Goal: Information Seeking & Learning: Learn about a topic

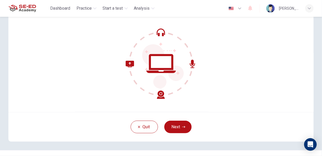
scroll to position [52, 0]
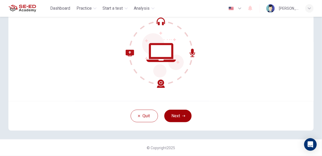
click at [177, 117] on button "Next" at bounding box center [177, 116] width 27 height 13
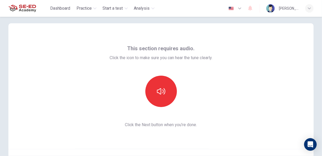
scroll to position [0, 0]
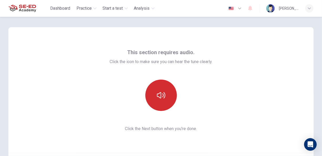
click at [157, 96] on icon "button" at bounding box center [161, 95] width 8 height 6
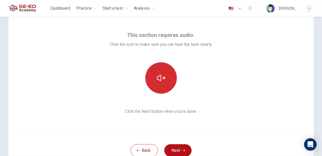
scroll to position [52, 0]
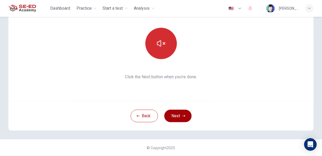
click at [175, 119] on button "Next" at bounding box center [177, 116] width 27 height 13
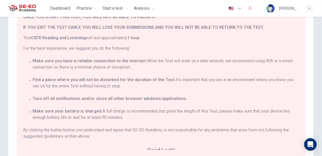
scroll to position [12, 0]
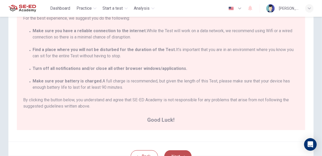
click at [173, 153] on button "Next" at bounding box center [177, 157] width 27 height 13
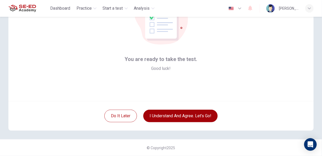
click at [169, 114] on button "I understand and agree. Let’s go!" at bounding box center [180, 116] width 74 height 13
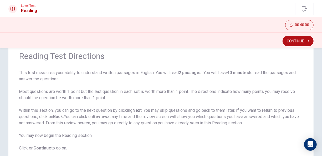
scroll to position [60, 0]
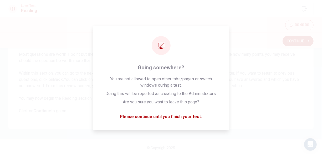
click at [297, 36] on button "Continue" at bounding box center [297, 41] width 31 height 11
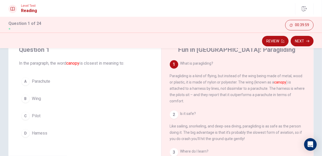
scroll to position [0, 0]
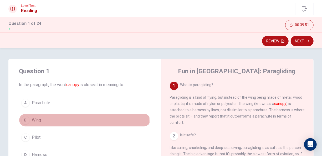
click at [28, 122] on div "B" at bounding box center [25, 120] width 8 height 8
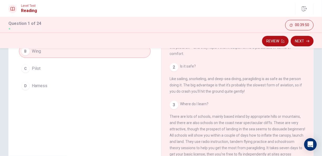
scroll to position [26, 0]
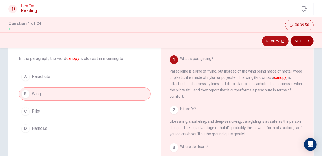
click at [311, 41] on button "Next" at bounding box center [301, 41] width 23 height 11
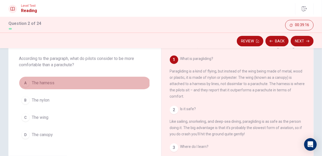
click at [50, 84] on span "The harness" at bounding box center [43, 83] width 23 height 6
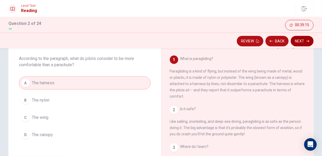
click at [301, 41] on button "Next" at bounding box center [301, 41] width 23 height 11
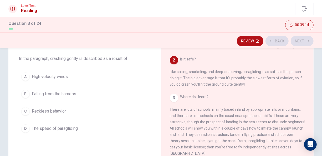
scroll to position [51, 0]
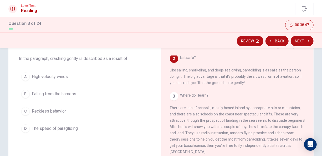
click at [68, 90] on button "B Falling from the harness" at bounding box center [85, 94] width 132 height 13
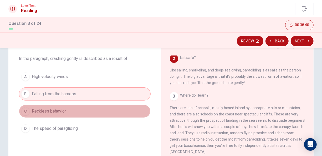
click at [73, 109] on button "C Reckless behavior" at bounding box center [85, 111] width 132 height 13
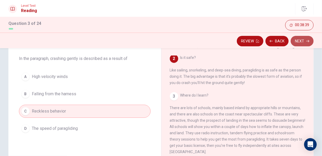
click at [308, 43] on button "Next" at bounding box center [301, 41] width 23 height 11
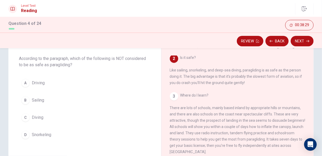
click at [44, 82] on span "Driving" at bounding box center [38, 83] width 13 height 6
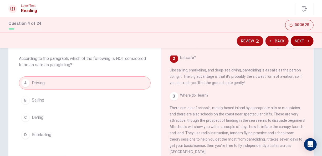
click at [303, 38] on button "Next" at bounding box center [301, 41] width 23 height 11
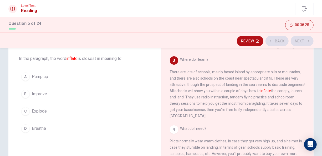
scroll to position [90, 0]
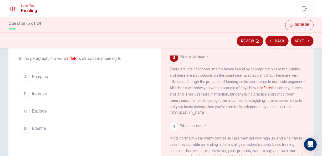
click at [46, 111] on span "Explode" at bounding box center [39, 111] width 15 height 6
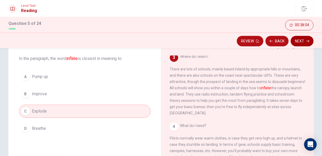
click at [301, 45] on button "Next" at bounding box center [301, 41] width 23 height 11
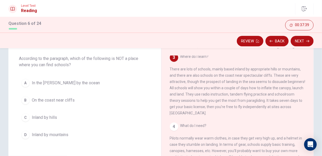
click at [65, 82] on span "In the [PERSON_NAME] by the ocean" at bounding box center [66, 83] width 68 height 6
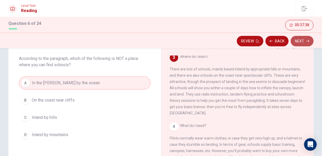
click at [311, 44] on button "Next" at bounding box center [301, 41] width 23 height 11
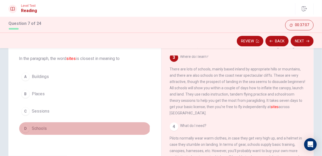
click at [39, 126] on span "Schools" at bounding box center [39, 129] width 15 height 6
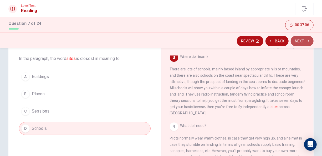
click at [303, 37] on button "Next" at bounding box center [301, 41] width 23 height 11
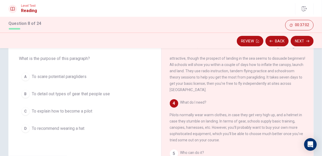
scroll to position [120, 0]
click at [64, 94] on span "To detail out types of gear that people use" at bounding box center [71, 94] width 78 height 6
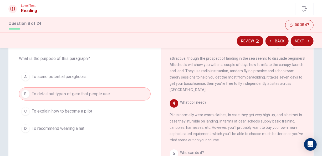
click at [50, 124] on button "D To recommend wearing a hat" at bounding box center [85, 128] width 132 height 13
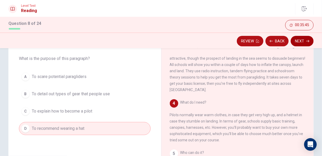
click at [309, 45] on button "Next" at bounding box center [301, 41] width 23 height 11
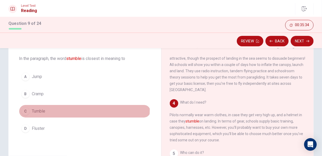
click at [38, 108] on button "C Tumble" at bounding box center [85, 111] width 132 height 13
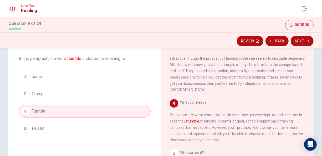
drag, startPoint x: 54, startPoint y: 77, endPoint x: 184, endPoint y: 62, distance: 131.0
click at [54, 77] on button "A Jump" at bounding box center [85, 76] width 132 height 13
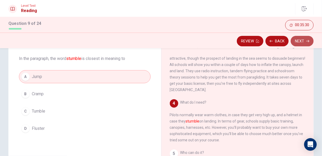
click at [311, 40] on button "Next" at bounding box center [301, 41] width 23 height 11
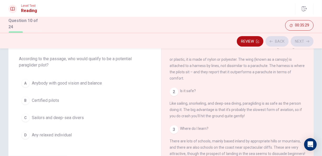
scroll to position [0, 0]
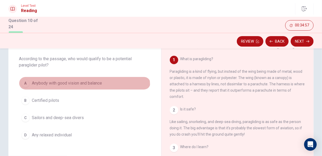
drag, startPoint x: 75, startPoint y: 87, endPoint x: 78, endPoint y: 86, distance: 3.3
click at [75, 86] on button "A Anybody with good vision and balance" at bounding box center [85, 83] width 132 height 13
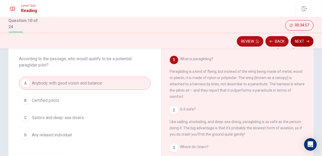
click at [304, 43] on button "Next" at bounding box center [301, 41] width 23 height 11
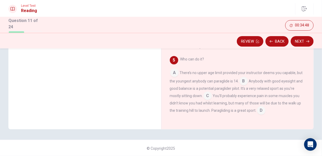
scroll to position [112, 0]
click at [265, 110] on input at bounding box center [261, 111] width 8 height 8
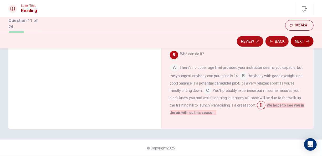
click at [300, 40] on button "Next" at bounding box center [301, 41] width 23 height 11
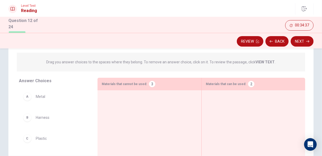
scroll to position [79, 0]
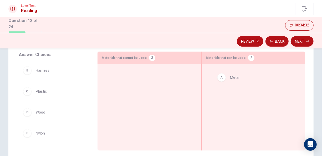
drag, startPoint x: 41, startPoint y: 75, endPoint x: 237, endPoint y: 82, distance: 195.8
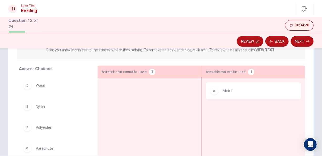
scroll to position [60, 0]
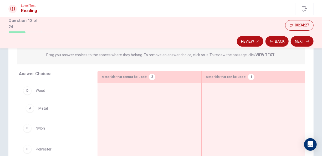
drag, startPoint x: 219, startPoint y: 96, endPoint x: 35, endPoint y: 109, distance: 184.5
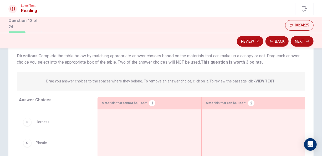
scroll to position [7, 0]
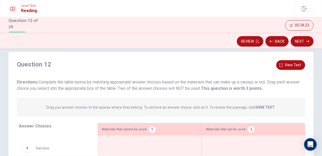
drag, startPoint x: 47, startPoint y: 109, endPoint x: 54, endPoint y: 92, distance: 18.2
click at [85, 101] on div "Drag you answer choices to the spaces where they belong. To remove an answer ch…" at bounding box center [161, 107] width 288 height 19
drag, startPoint x: 57, startPoint y: 83, endPoint x: 107, endPoint y: 87, distance: 49.5
click at [107, 87] on span "Directions: Complete the table below by matching appropriate answer choices bas…" at bounding box center [158, 85] width 282 height 11
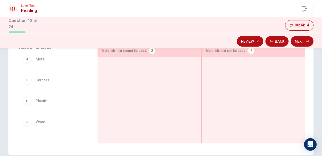
scroll to position [0, 0]
drag, startPoint x: 47, startPoint y: 88, endPoint x: 237, endPoint y: 70, distance: 191.0
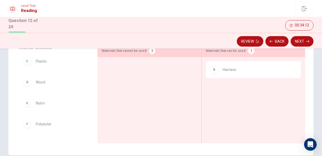
scroll to position [41, 0]
drag, startPoint x: 49, startPoint y: 128, endPoint x: 129, endPoint y: 61, distance: 103.9
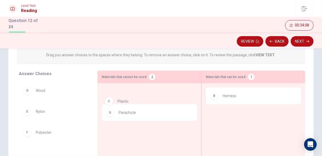
scroll to position [19, 0]
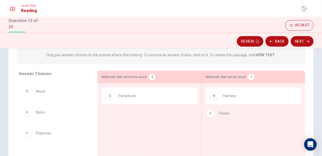
drag, startPoint x: 51, startPoint y: 93, endPoint x: 220, endPoint y: 115, distance: 171.0
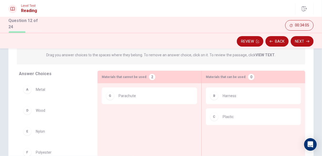
scroll to position [86, 0]
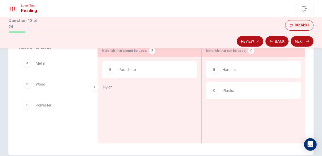
drag, startPoint x: 48, startPoint y: 111, endPoint x: 120, endPoint y: 93, distance: 73.9
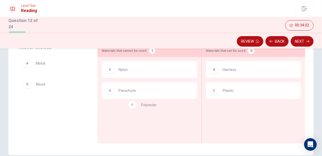
drag, startPoint x: 50, startPoint y: 104, endPoint x: 159, endPoint y: 104, distance: 109.2
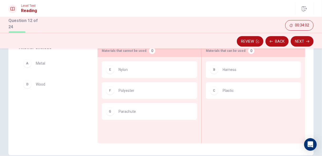
click at [305, 48] on div "Review Back Next" at bounding box center [161, 41] width 322 height 16
click at [303, 43] on button "Next" at bounding box center [301, 41] width 23 height 11
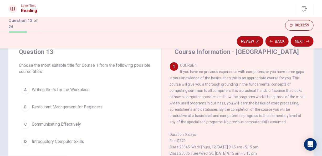
scroll to position [0, 0]
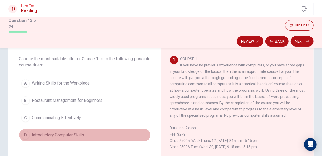
drag, startPoint x: 62, startPoint y: 138, endPoint x: 75, endPoint y: 133, distance: 14.1
click at [62, 138] on button "D Introductory Computer Skills" at bounding box center [85, 135] width 132 height 13
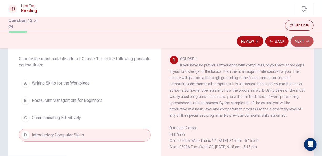
click at [296, 42] on button "Next" at bounding box center [301, 41] width 23 height 11
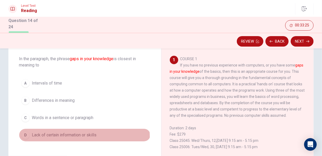
click at [80, 136] on span "Lack of certain information or skills" at bounding box center [64, 135] width 65 height 6
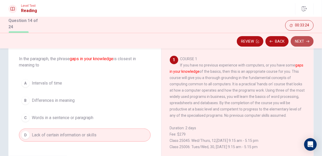
click at [304, 40] on button "Next" at bounding box center [301, 41] width 23 height 11
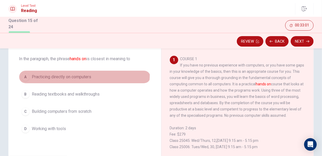
click at [75, 74] on span "Practicing directly on computers" at bounding box center [61, 77] width 59 height 6
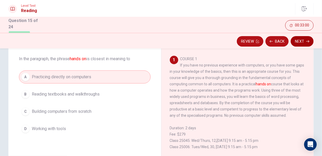
click at [305, 46] on button "Next" at bounding box center [301, 41] width 23 height 11
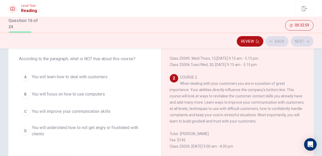
scroll to position [83, 0]
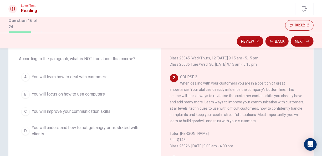
click at [70, 129] on span "You will understand how to not get angry or frustrated with clients" at bounding box center [90, 131] width 116 height 13
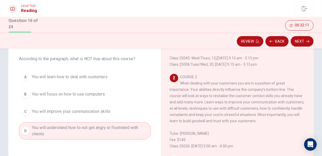
drag, startPoint x: 315, startPoint y: 48, endPoint x: 313, endPoint y: 49, distance: 2.7
click at [314, 48] on div "Review Back Next" at bounding box center [161, 41] width 322 height 16
click at [308, 50] on div "Course Information - Community College 1 COURSE 1 If you have no previous exper…" at bounding box center [237, 124] width 153 height 182
click at [304, 43] on button "Next" at bounding box center [301, 41] width 23 height 11
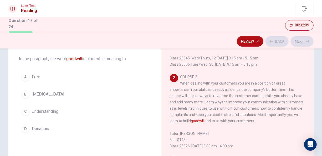
scroll to position [103, 0]
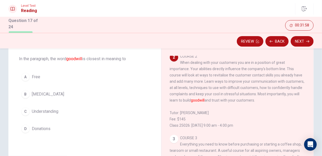
click at [44, 92] on span "[MEDICAL_DATA]" at bounding box center [48, 94] width 32 height 6
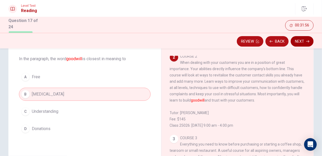
click at [300, 42] on button "Next" at bounding box center [301, 41] width 23 height 11
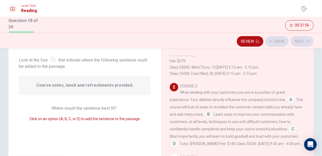
scroll to position [76, 0]
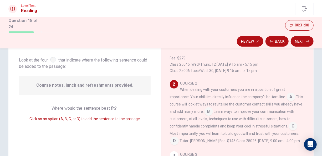
click at [290, 99] on input at bounding box center [290, 97] width 8 height 8
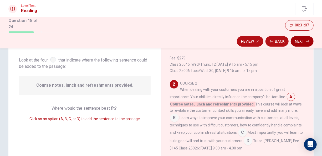
click at [308, 43] on button "Next" at bounding box center [301, 41] width 23 height 11
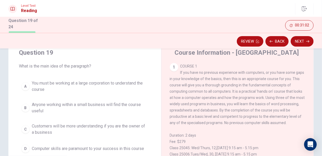
scroll to position [7, 0]
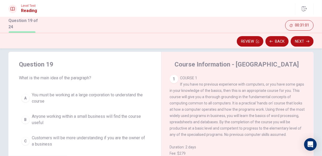
drag, startPoint x: 25, startPoint y: 97, endPoint x: 178, endPoint y: 85, distance: 153.0
click at [178, 85] on div "Question 19 What is the main idea of the paragraph? A You must be working at a …" at bounding box center [160, 143] width 305 height 182
click at [123, 107] on div "A You must be working at a large corporation to understand the course B Anyone …" at bounding box center [85, 129] width 132 height 78
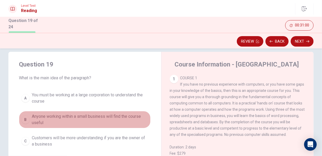
drag, startPoint x: 114, startPoint y: 112, endPoint x: 123, endPoint y: 102, distance: 14.1
click at [116, 110] on div "A You must be working at a large corporation to understand the course B Anyone …" at bounding box center [85, 129] width 132 height 78
click at [124, 99] on span "You must be working at a large corporation to understand the course" at bounding box center [90, 98] width 116 height 13
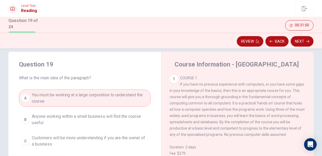
click at [123, 99] on span "You must be working at a large corporation to understand the course" at bounding box center [90, 98] width 116 height 13
click at [45, 101] on span "You must be working at a large corporation to understand the course" at bounding box center [90, 98] width 116 height 13
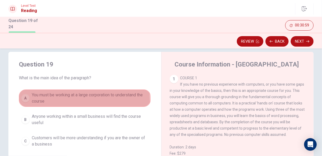
drag, startPoint x: 45, startPoint y: 101, endPoint x: 51, endPoint y: 99, distance: 6.5
click at [48, 100] on span "You must be working at a large corporation to understand the course" at bounding box center [90, 98] width 116 height 13
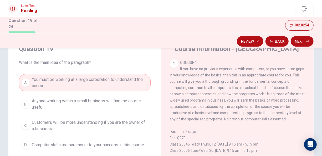
scroll to position [33, 0]
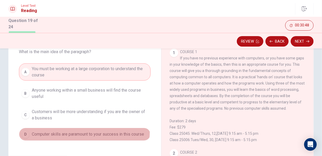
click at [72, 130] on button "D Computer skills are paramount to your success in this course" at bounding box center [85, 134] width 132 height 13
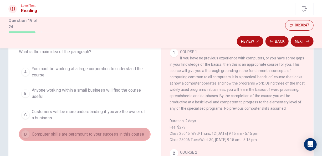
click at [72, 130] on button "D Computer skills are paramount to your success in this course" at bounding box center [85, 134] width 132 height 13
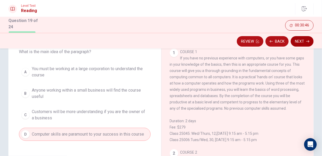
click at [295, 43] on button "Next" at bounding box center [301, 41] width 23 height 11
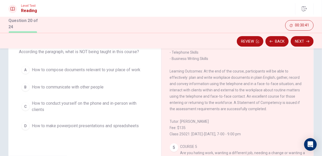
drag, startPoint x: 167, startPoint y: 78, endPoint x: 228, endPoint y: 87, distance: 61.1
click at [227, 87] on div "Course Information - Community College 1 COURSE 1 If you have no previous exper…" at bounding box center [237, 117] width 153 height 182
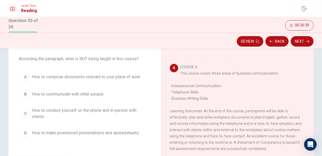
scroll to position [236, 0]
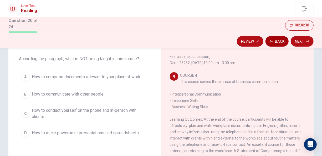
click at [279, 43] on button "Back" at bounding box center [276, 41] width 23 height 11
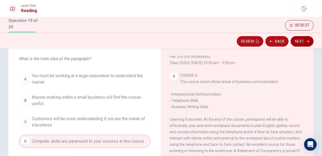
click at [308, 42] on icon "button" at bounding box center [307, 41] width 3 height 2
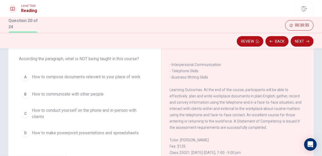
scroll to position [277, 0]
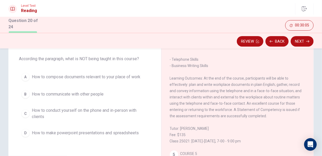
click at [89, 138] on button "D How to make powerpoint presentations and spreadsheets" at bounding box center [85, 133] width 132 height 13
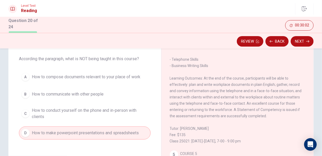
click at [289, 42] on div "Review Back Next" at bounding box center [160, 41] width 305 height 10
click at [296, 40] on button "Next" at bounding box center [301, 41] width 23 height 11
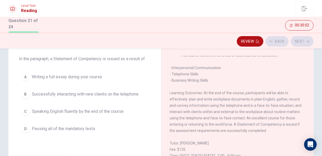
scroll to position [258, 0]
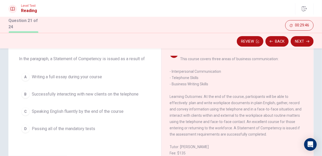
drag, startPoint x: 15, startPoint y: 91, endPoint x: 18, endPoint y: 91, distance: 2.7
click at [16, 91] on div "Question 21 In the paragraph, a Statement of Competency is issued as a result o…" at bounding box center [84, 88] width 153 height 111
click at [29, 90] on button "B Successfully interacting with new clients on the telephone" at bounding box center [85, 94] width 132 height 13
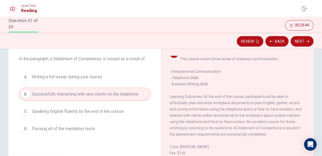
click at [307, 47] on div "Review Back Next" at bounding box center [161, 41] width 322 height 16
click at [303, 40] on button "Next" at bounding box center [301, 41] width 23 height 11
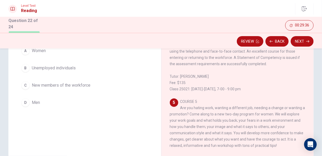
scroll to position [314, 0]
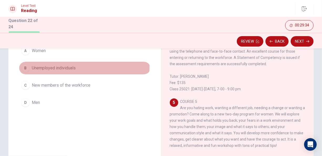
click at [63, 66] on span "Unemployed individuals" at bounding box center [54, 68] width 44 height 6
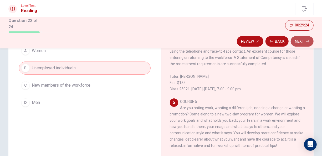
click at [308, 44] on button "Next" at bounding box center [301, 41] width 23 height 11
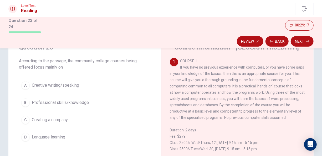
scroll to position [33, 0]
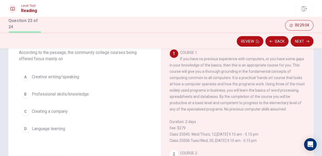
click at [73, 96] on span "Professional skills/knowledge" at bounding box center [60, 94] width 57 height 6
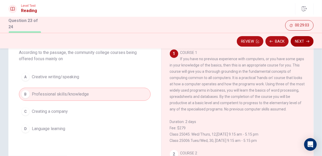
click at [301, 39] on button "Next" at bounding box center [301, 41] width 23 height 11
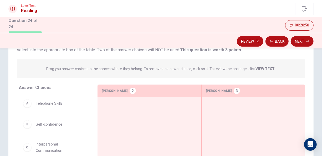
scroll to position [7, 0]
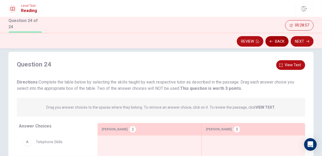
click at [273, 42] on button "Back" at bounding box center [276, 41] width 23 height 11
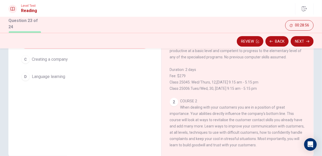
scroll to position [86, 0]
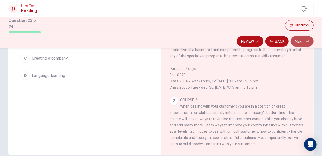
click at [303, 41] on button "Next" at bounding box center [301, 41] width 23 height 11
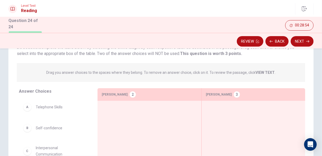
scroll to position [33, 0]
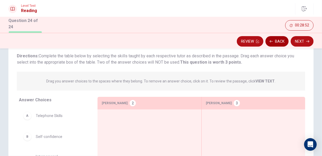
click at [280, 45] on button "Back" at bounding box center [276, 41] width 23 height 11
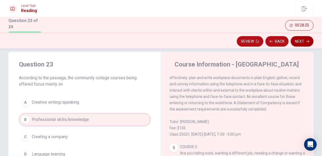
scroll to position [314, 0]
click at [300, 44] on button "Next" at bounding box center [301, 41] width 23 height 11
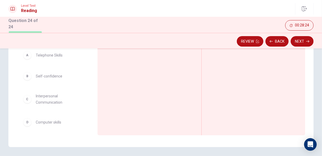
scroll to position [86, 0]
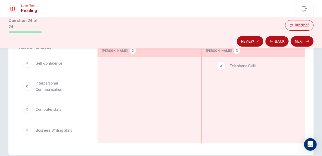
drag, startPoint x: 58, startPoint y: 62, endPoint x: 242, endPoint y: 72, distance: 184.1
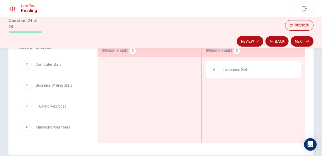
scroll to position [0, 0]
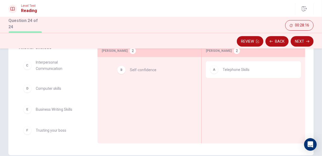
drag, startPoint x: 56, startPoint y: 64, endPoint x: 151, endPoint y: 72, distance: 94.9
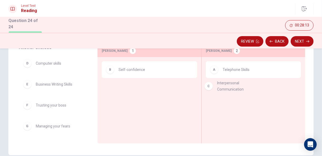
drag, startPoint x: 55, startPoint y: 68, endPoint x: 238, endPoint y: 88, distance: 183.9
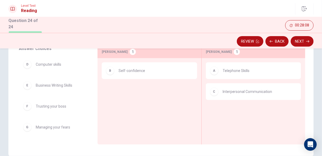
scroll to position [60, 0]
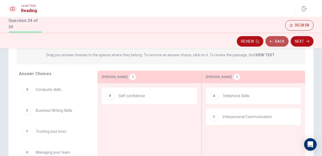
click at [278, 41] on button "Back" at bounding box center [276, 41] width 23 height 11
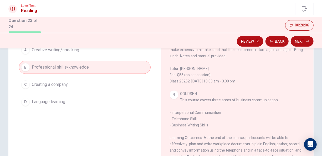
scroll to position [210, 0]
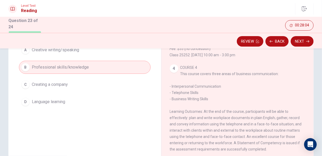
click at [304, 43] on button "Next" at bounding box center [301, 41] width 23 height 11
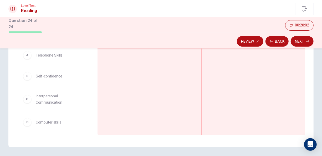
scroll to position [86, 0]
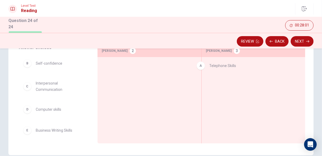
drag, startPoint x: 89, startPoint y: 68, endPoint x: 250, endPoint y: 71, distance: 161.0
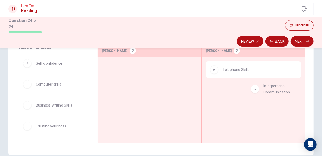
drag, startPoint x: 59, startPoint y: 92, endPoint x: 278, endPoint y: 94, distance: 218.7
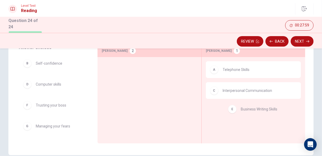
drag, startPoint x: 62, startPoint y: 110, endPoint x: 273, endPoint y: 114, distance: 210.3
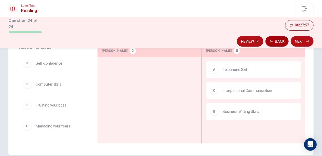
click at [279, 43] on button "Back" at bounding box center [276, 41] width 23 height 11
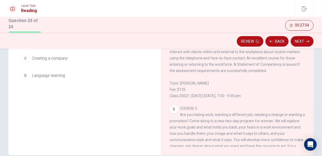
scroll to position [314, 0]
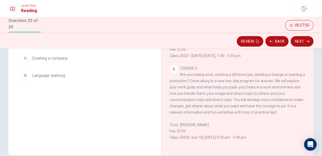
drag, startPoint x: 176, startPoint y: 74, endPoint x: 289, endPoint y: 95, distance: 114.6
click at [289, 95] on div "5 COURSE 5 Are you hating work, wanting a different job, needing a change or wa…" at bounding box center [238, 103] width 136 height 76
click at [299, 45] on button "Next" at bounding box center [301, 41] width 23 height 11
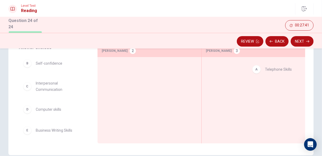
drag, startPoint x: 67, startPoint y: 62, endPoint x: 295, endPoint y: 67, distance: 227.9
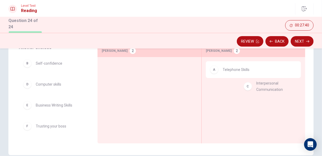
drag, startPoint x: 49, startPoint y: 88, endPoint x: 272, endPoint y: 89, distance: 222.6
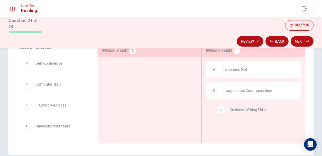
drag, startPoint x: 110, startPoint y: 105, endPoint x: 271, endPoint y: 108, distance: 160.7
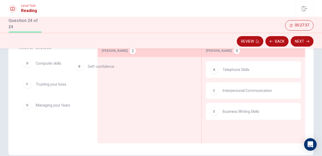
drag, startPoint x: 55, startPoint y: 71, endPoint x: 142, endPoint y: 76, distance: 86.5
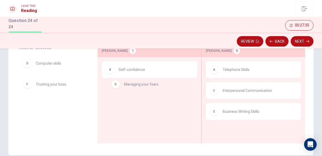
drag, startPoint x: 64, startPoint y: 105, endPoint x: 156, endPoint y: 85, distance: 94.3
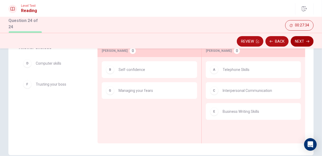
click at [301, 43] on button "Next" at bounding box center [301, 41] width 23 height 11
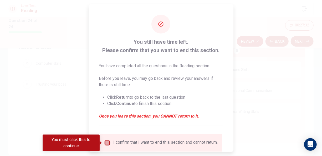
click at [106, 144] on input "You must click this to continue" at bounding box center [107, 143] width 6 height 6
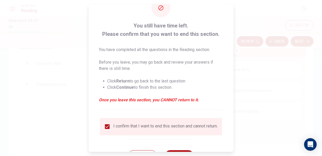
scroll to position [39, 0]
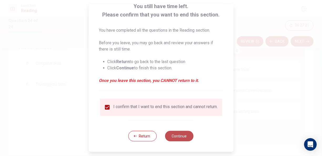
click at [176, 134] on button "Continue" at bounding box center [179, 136] width 28 height 11
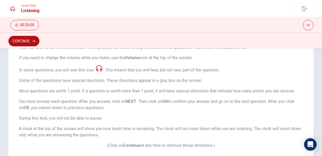
click at [34, 44] on button "Continue" at bounding box center [23, 41] width 31 height 11
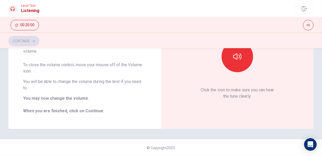
scroll to position [68, 0]
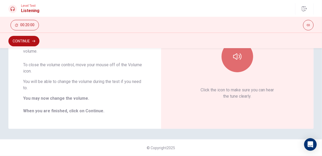
click at [246, 56] on button "button" at bounding box center [237, 57] width 32 height 32
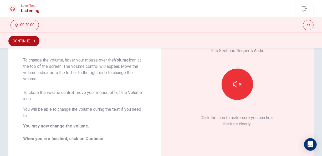
scroll to position [0, 0]
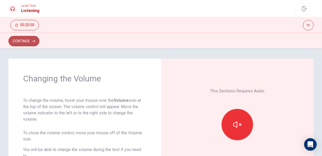
click at [30, 44] on button "Continue" at bounding box center [23, 41] width 31 height 11
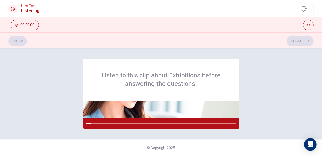
click at [196, 137] on div "Listen to this clip about Exhibitions before answering the questions: © Copyrig…" at bounding box center [161, 102] width 322 height 108
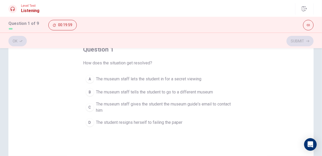
scroll to position [26, 0]
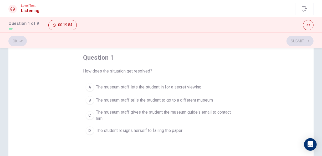
click at [88, 111] on button "C The museum staff gives the student the museum guide's email to contact him" at bounding box center [160, 115] width 155 height 17
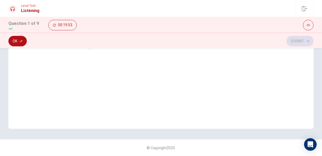
scroll to position [7, 0]
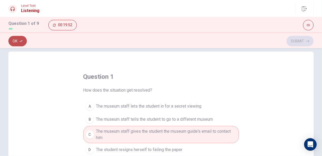
click at [20, 43] on button "Ok" at bounding box center [17, 41] width 18 height 11
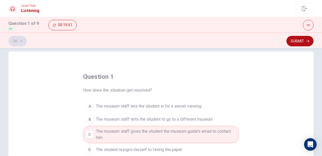
click at [301, 49] on div "question 1 How does the situation get resolved? A The museum staff lets the stu…" at bounding box center [161, 102] width 322 height 108
click at [298, 44] on button "Submit" at bounding box center [299, 41] width 27 height 11
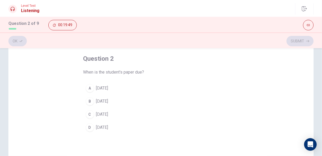
scroll to position [33, 0]
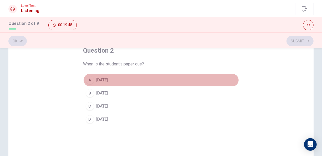
click at [87, 79] on div "A" at bounding box center [90, 80] width 8 height 8
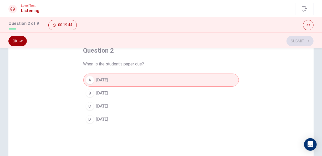
click at [24, 42] on button "Ok" at bounding box center [17, 41] width 18 height 11
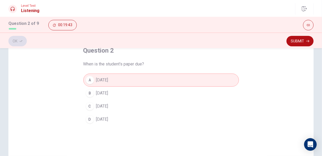
click at [292, 39] on button "Submit" at bounding box center [299, 41] width 27 height 11
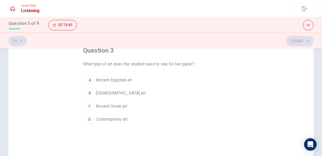
click at [89, 93] on div "B" at bounding box center [90, 93] width 8 height 8
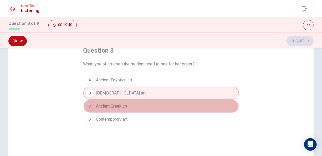
click at [90, 103] on div "C" at bounding box center [90, 106] width 8 height 8
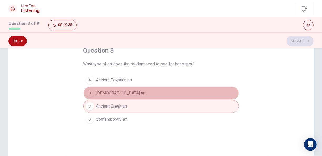
click at [91, 92] on div "B" at bounding box center [90, 93] width 8 height 8
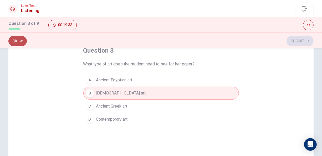
click at [20, 40] on icon "button" at bounding box center [20, 41] width 3 height 3
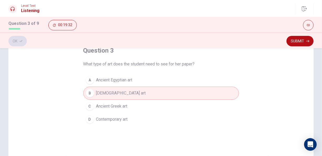
click at [303, 40] on button "Submit" at bounding box center [299, 41] width 27 height 11
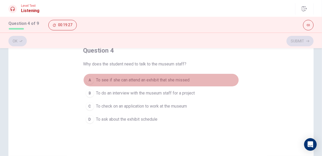
click at [88, 82] on div "A" at bounding box center [90, 80] width 8 height 8
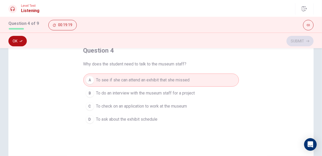
click at [18, 43] on button "Ok" at bounding box center [17, 41] width 18 height 11
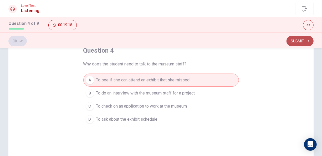
click at [292, 38] on button "Submit" at bounding box center [299, 41] width 27 height 11
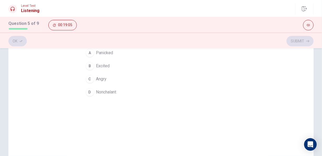
scroll to position [53, 0]
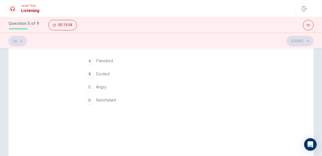
click at [96, 74] on span "Excited" at bounding box center [103, 74] width 14 height 6
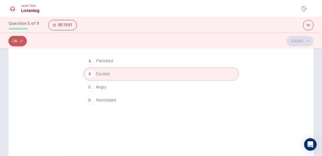
drag, startPoint x: 17, startPoint y: 43, endPoint x: 213, endPoint y: 42, distance: 196.4
click at [19, 42] on button "Ok" at bounding box center [17, 41] width 18 height 11
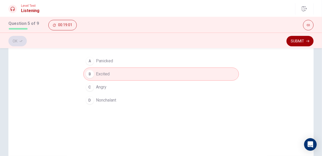
click at [303, 38] on button "Submit" at bounding box center [299, 41] width 27 height 11
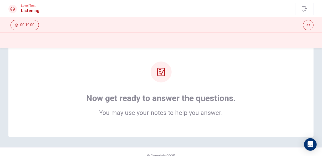
scroll to position [26, 0]
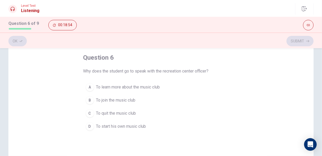
click at [101, 98] on span "To join the music club" at bounding box center [115, 100] width 39 height 6
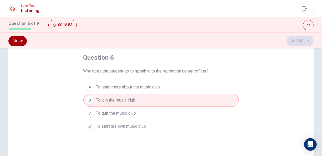
click at [21, 45] on button "Ok" at bounding box center [17, 41] width 18 height 11
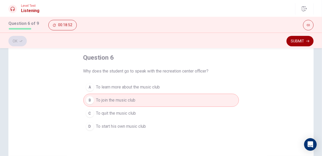
click at [301, 44] on button "Submit" at bounding box center [299, 41] width 27 height 11
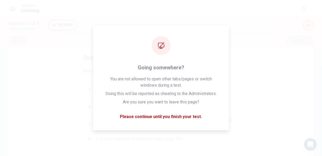
click at [307, 26] on button "button" at bounding box center [308, 25] width 11 height 11
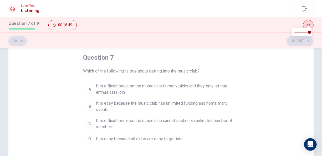
click at [307, 24] on icon "button" at bounding box center [307, 25] width 3 height 3
click at [115, 121] on span "It is difficult because the music club cannot sustain an unlimited number of me…" at bounding box center [166, 124] width 140 height 13
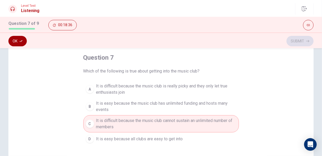
click at [16, 43] on button "Ok" at bounding box center [17, 41] width 18 height 11
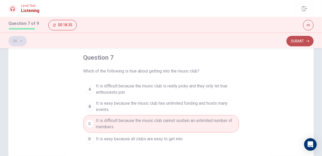
click at [307, 41] on icon "button" at bounding box center [307, 41] width 3 height 3
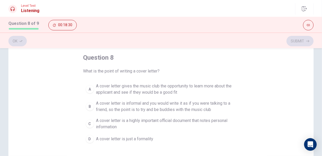
click at [136, 90] on span "A cover letter gives the music club the opportunity to learn more about the app…" at bounding box center [166, 89] width 140 height 13
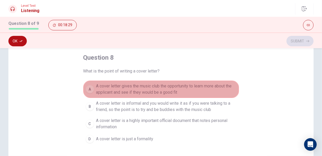
click at [136, 90] on span "A cover letter gives the music club the opportunity to learn more about the app…" at bounding box center [166, 89] width 140 height 13
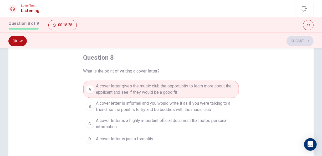
drag, startPoint x: 14, startPoint y: 39, endPoint x: 32, endPoint y: 41, distance: 18.0
click at [14, 40] on button "Ok" at bounding box center [17, 41] width 18 height 11
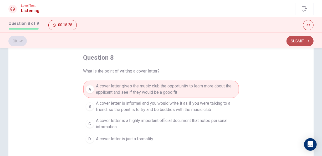
click at [299, 40] on button "Submit" at bounding box center [299, 41] width 27 height 11
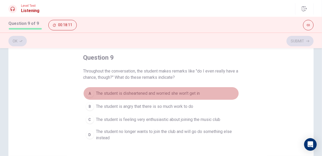
click at [156, 91] on span "The student is disheartened and worried she won't get in" at bounding box center [148, 94] width 104 height 6
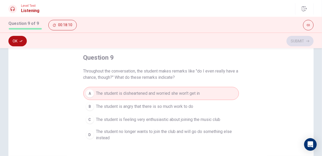
click at [24, 42] on button "Ok" at bounding box center [17, 41] width 18 height 11
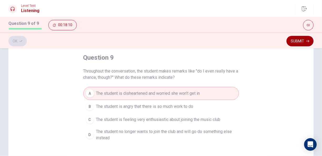
click at [305, 40] on button "Submit" at bounding box center [299, 41] width 27 height 11
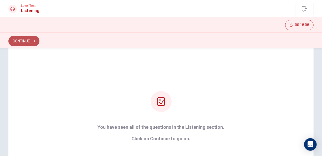
click at [29, 41] on button "Continue" at bounding box center [23, 41] width 31 height 11
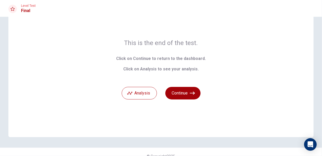
click at [184, 93] on button "Continue" at bounding box center [182, 93] width 35 height 13
